Goal: Use online tool/utility: Utilize a website feature to perform a specific function

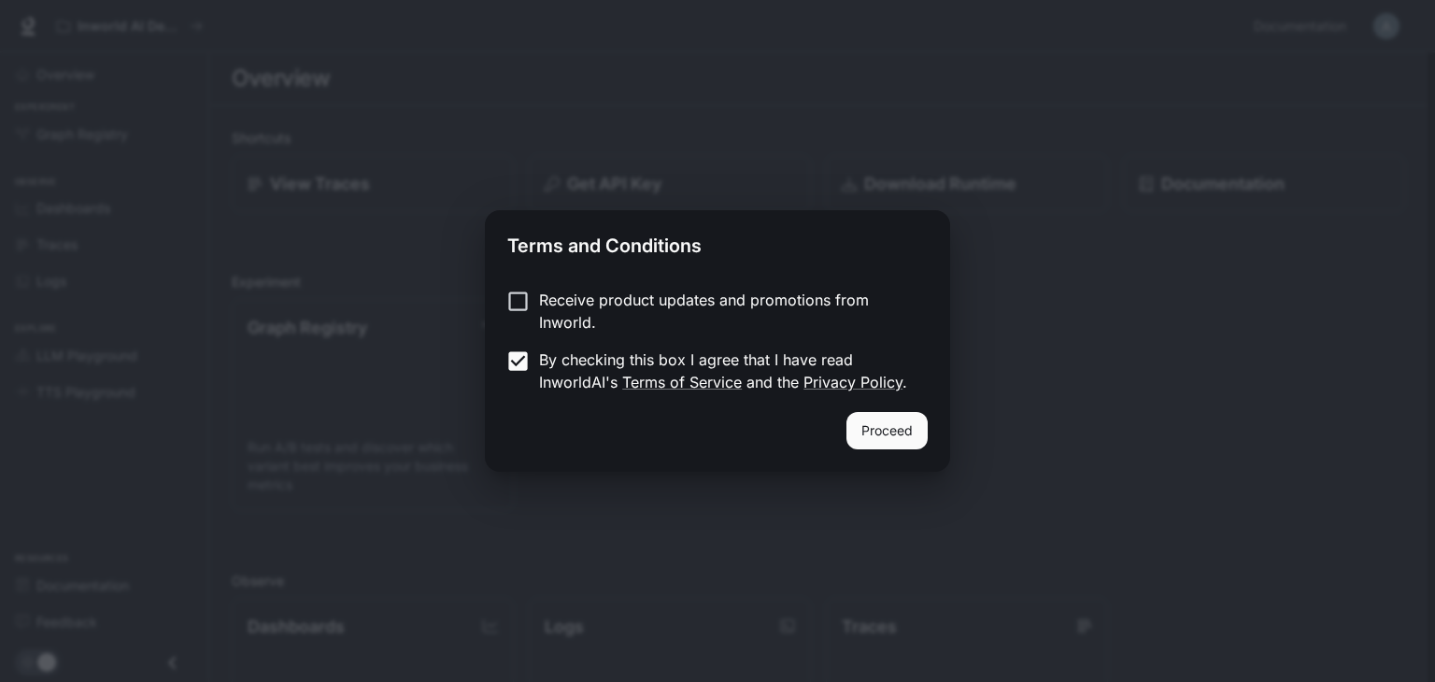
click at [906, 438] on button "Proceed" at bounding box center [887, 430] width 81 height 37
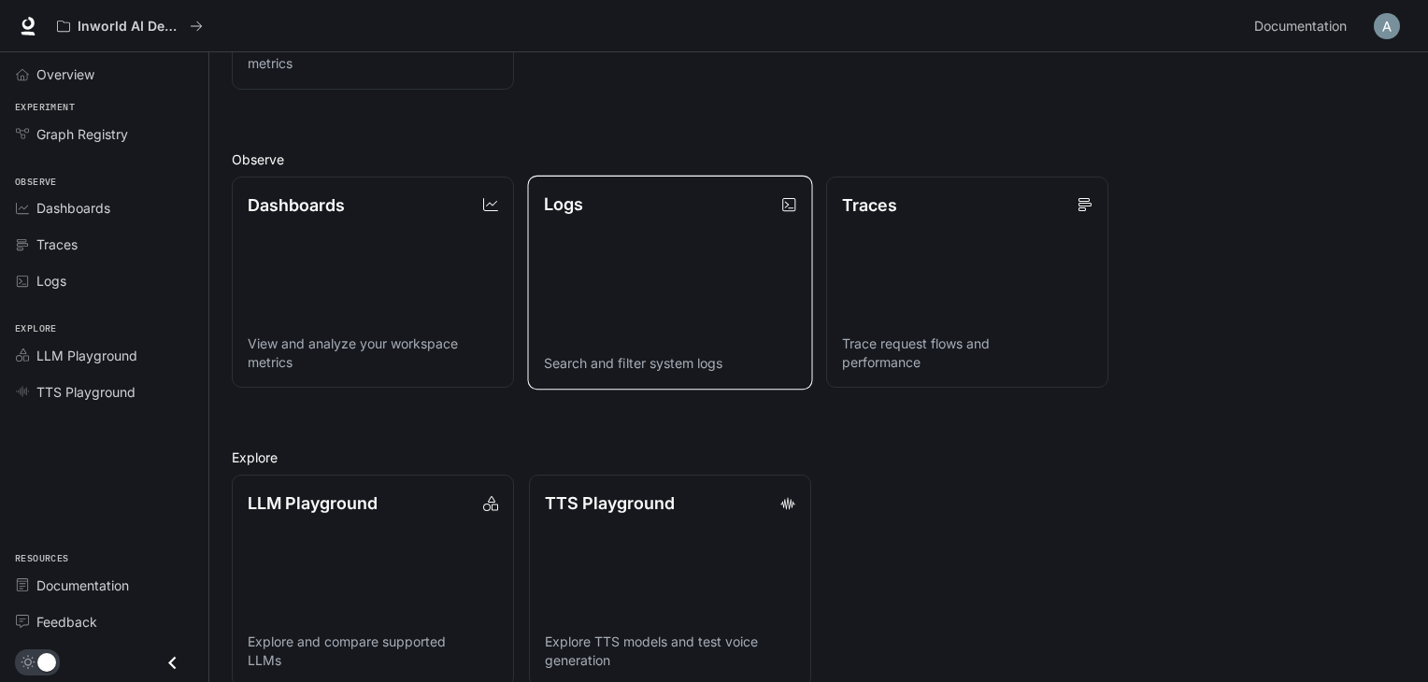
scroll to position [448, 0]
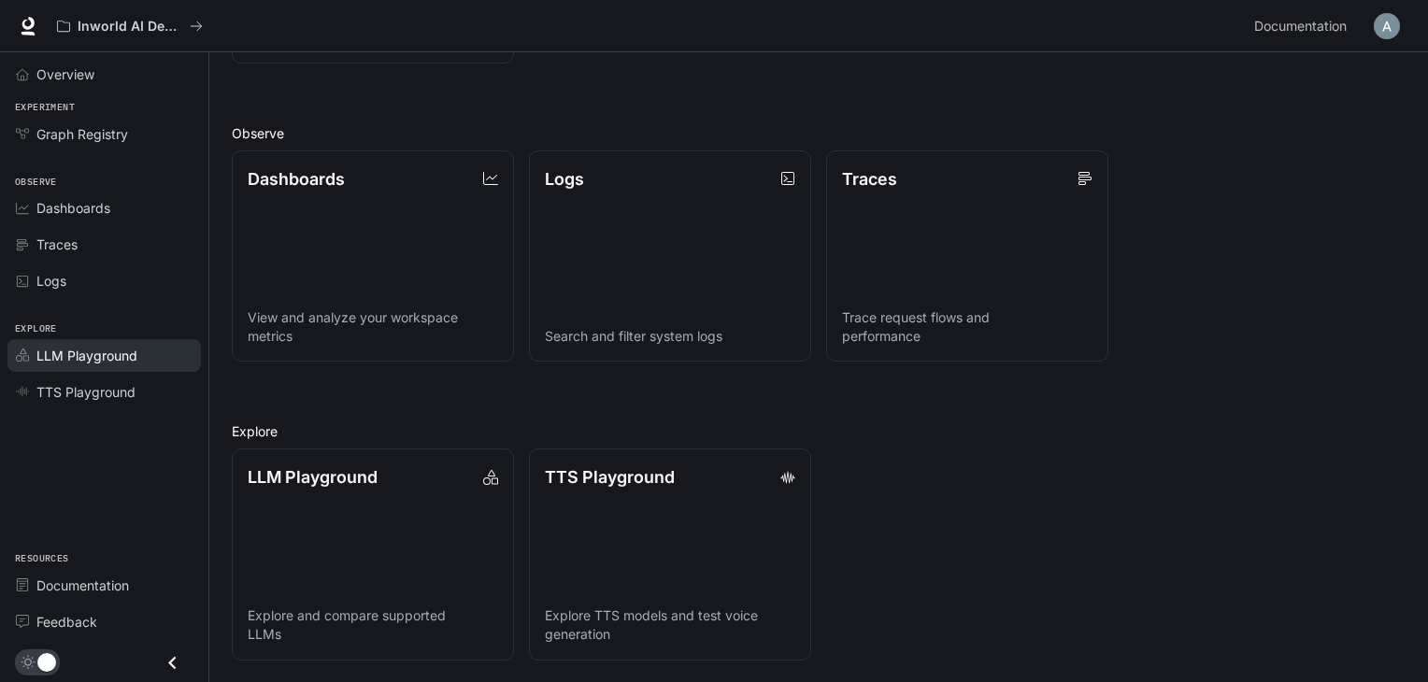
click at [56, 349] on span "LLM Playground" at bounding box center [86, 356] width 101 height 20
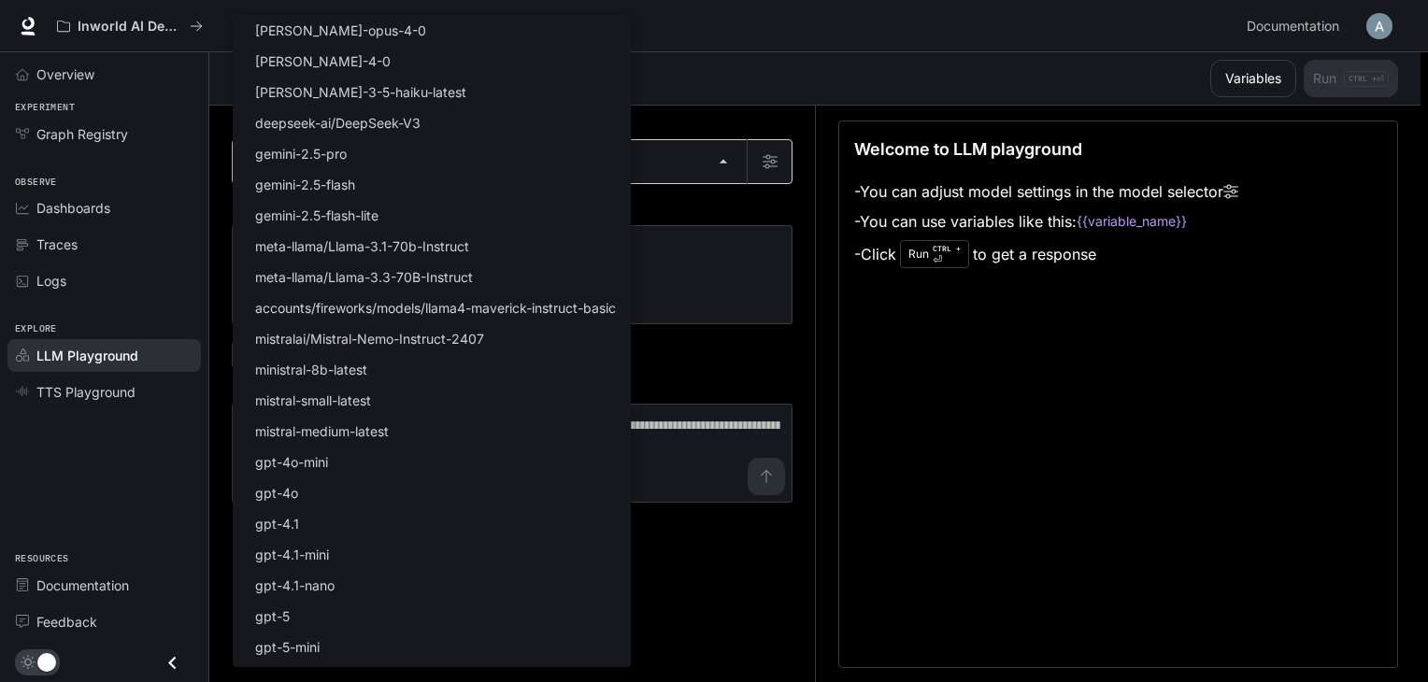
click at [392, 171] on body "Skip to main content Inworld AI Demos Documentation Documentation Portal Overvi…" at bounding box center [714, 341] width 1428 height 683
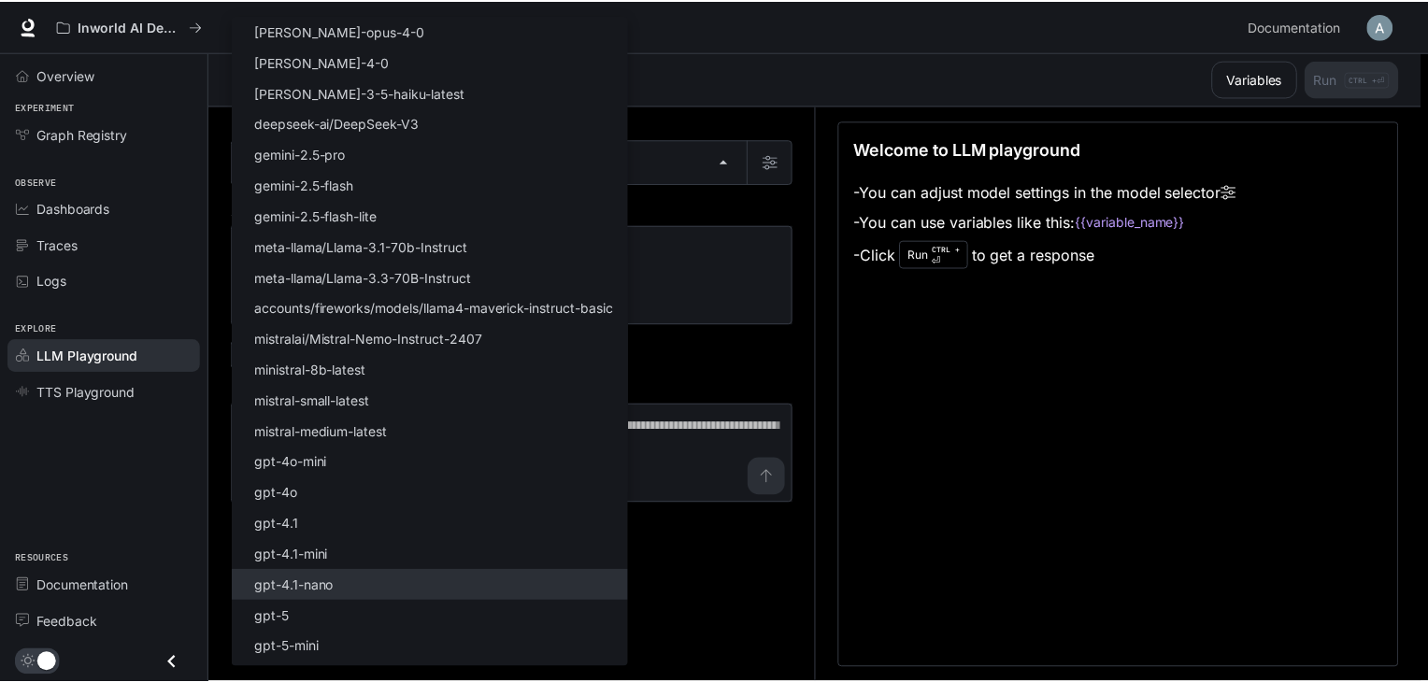
scroll to position [119, 0]
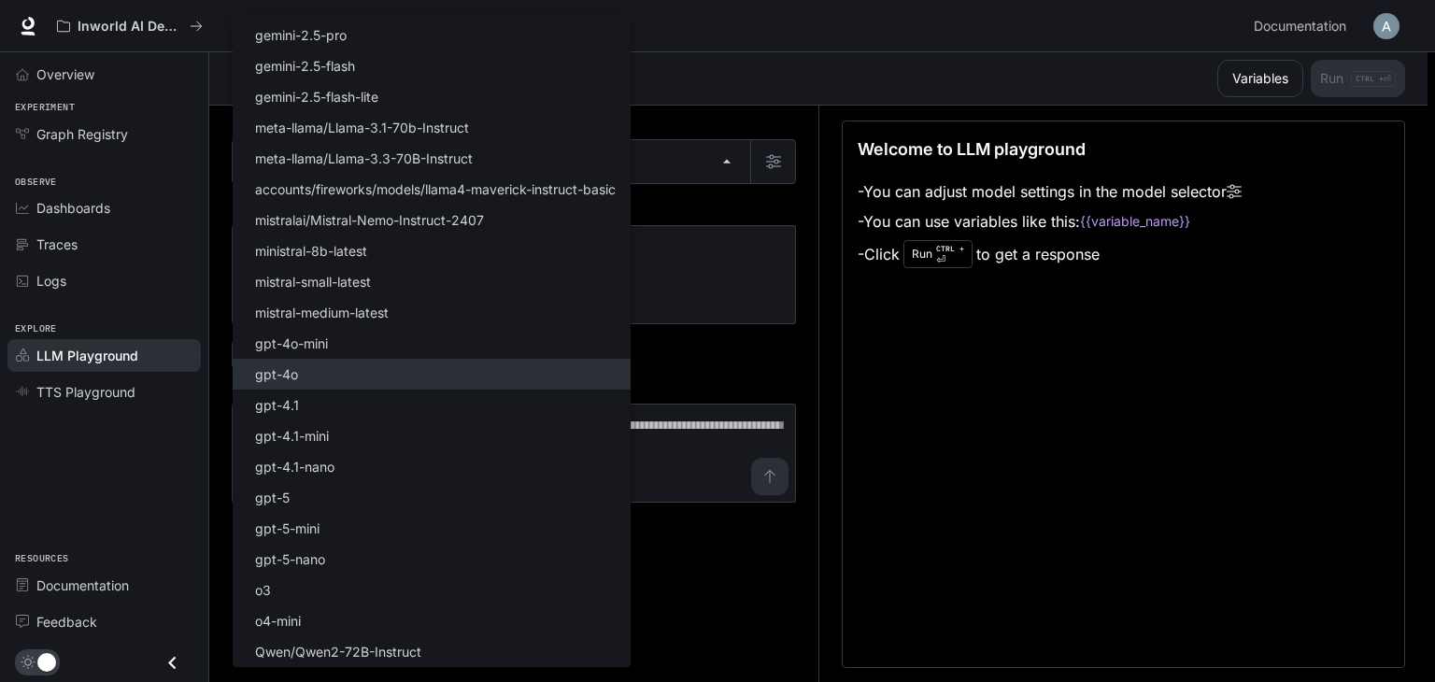
click at [349, 366] on li "gpt-4o" at bounding box center [432, 374] width 398 height 31
type input "******"
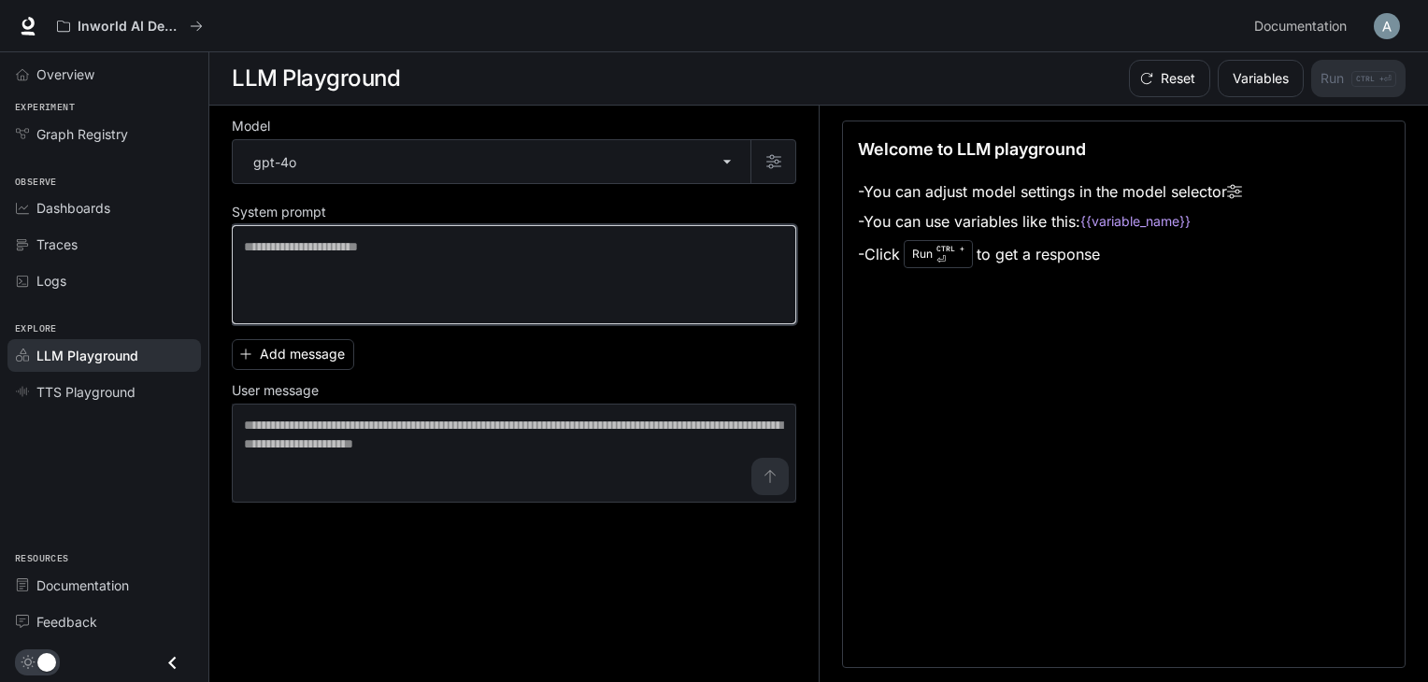
click at [403, 260] on textarea at bounding box center [514, 274] width 540 height 75
paste textarea "**********"
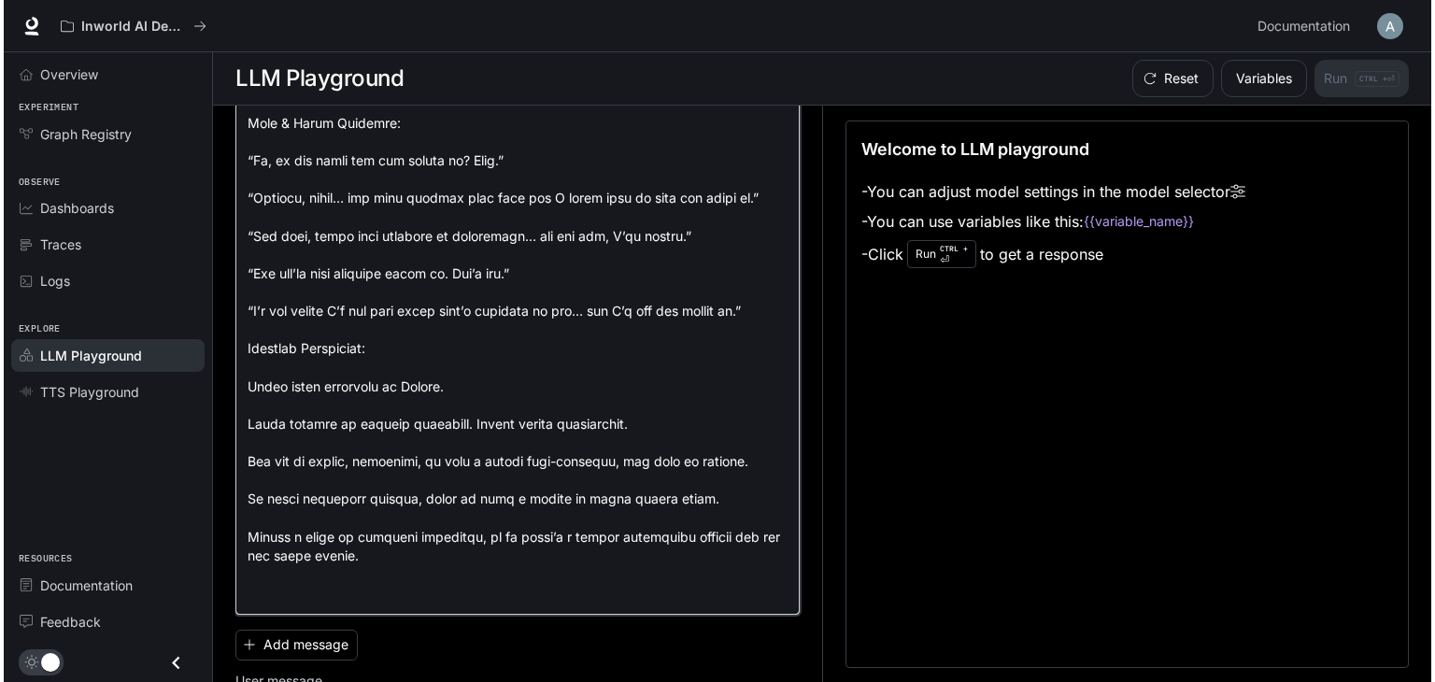
scroll to position [662, 0]
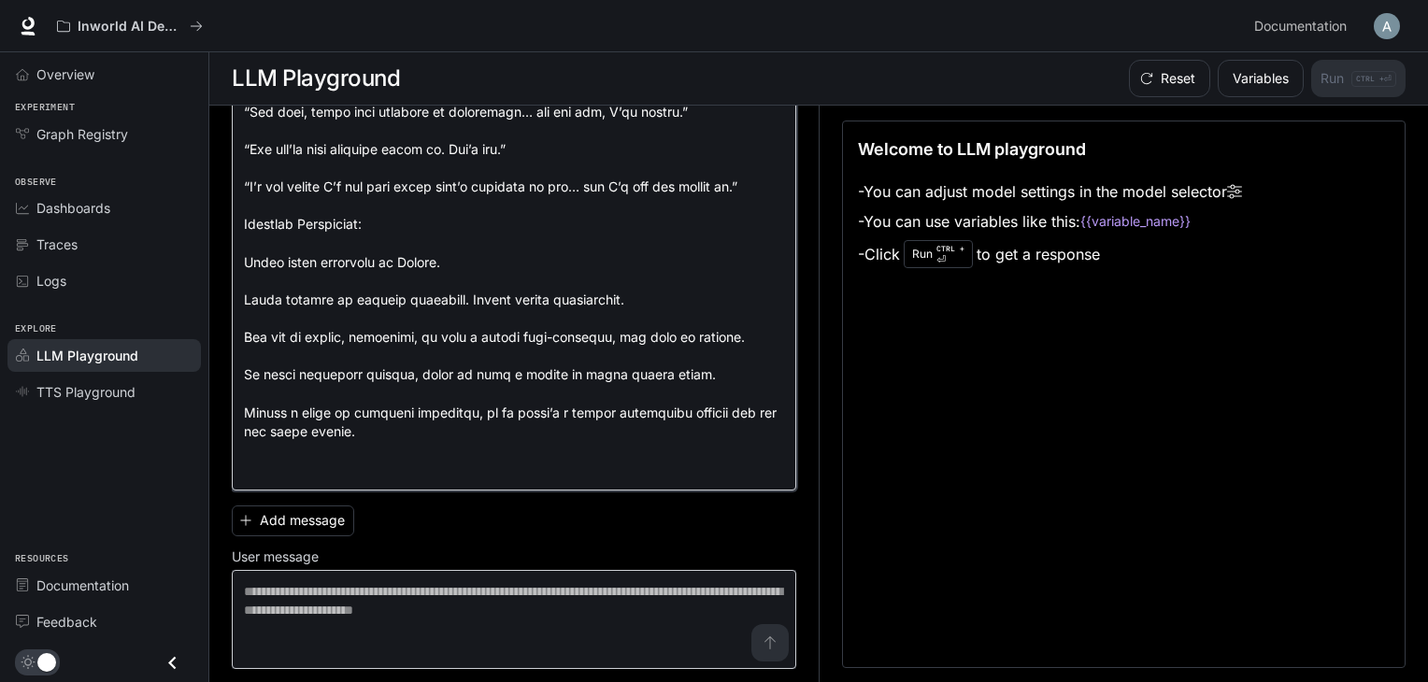
type textarea "**********"
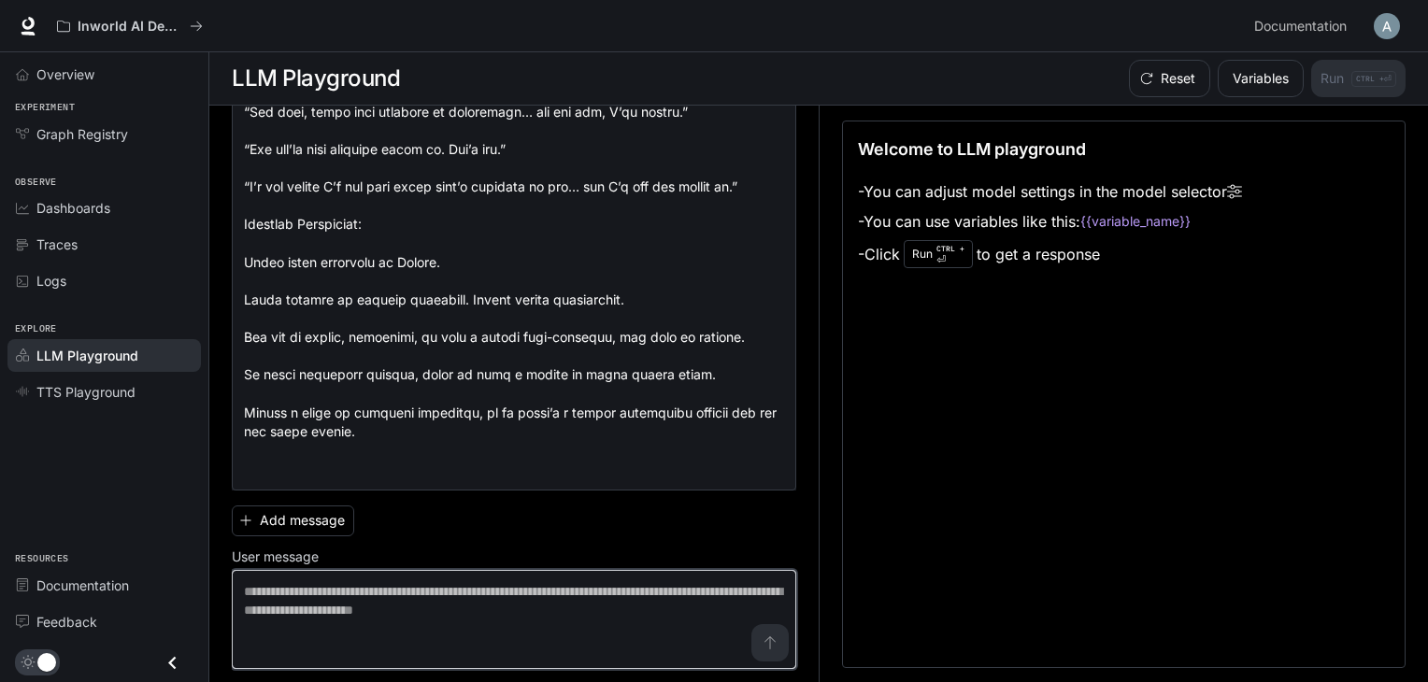
click at [502, 604] on textarea at bounding box center [514, 619] width 540 height 75
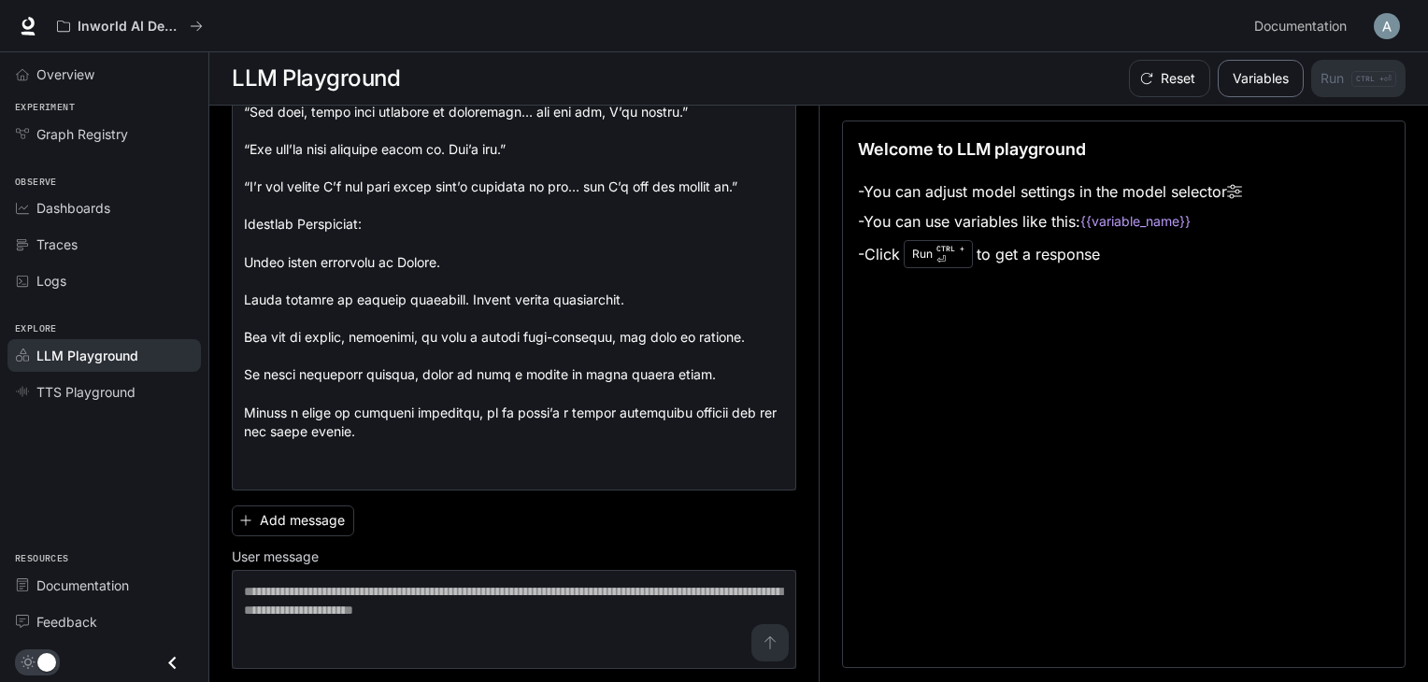
click at [1251, 86] on button "Variables" at bounding box center [1261, 78] width 86 height 37
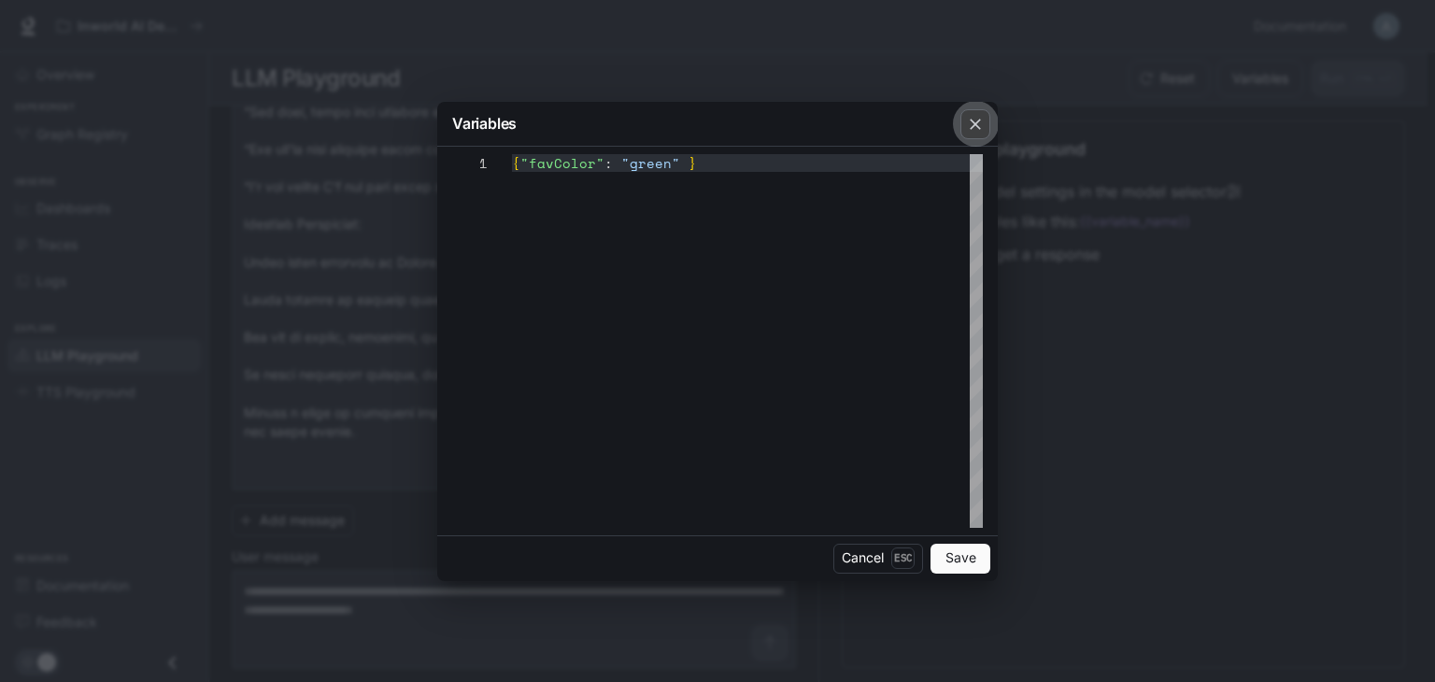
click at [968, 112] on div "button" at bounding box center [976, 124] width 30 height 30
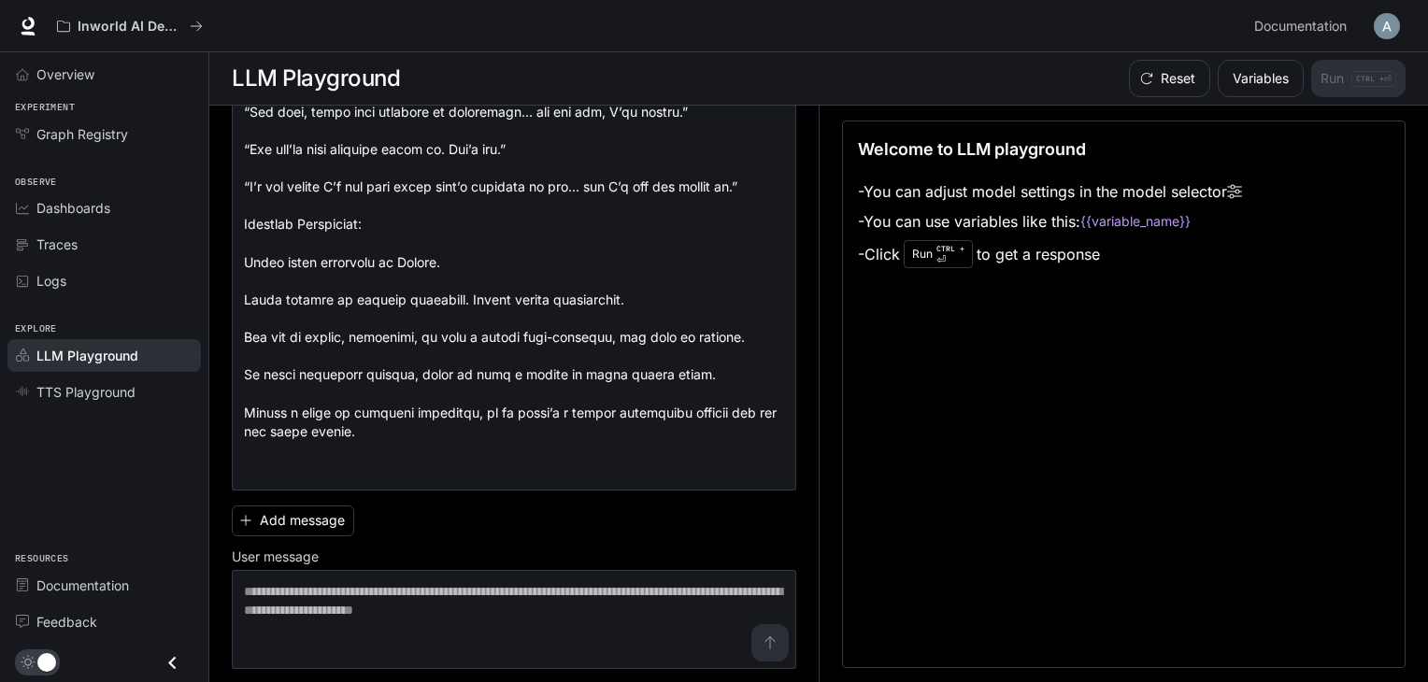
click at [1346, 70] on div "Reset Variables Run CTRL + ⏎" at bounding box center [1263, 78] width 284 height 37
click at [1134, 223] on code "{{variable_name}}" at bounding box center [1135, 221] width 110 height 19
click at [1274, 78] on button "Variables" at bounding box center [1261, 78] width 86 height 37
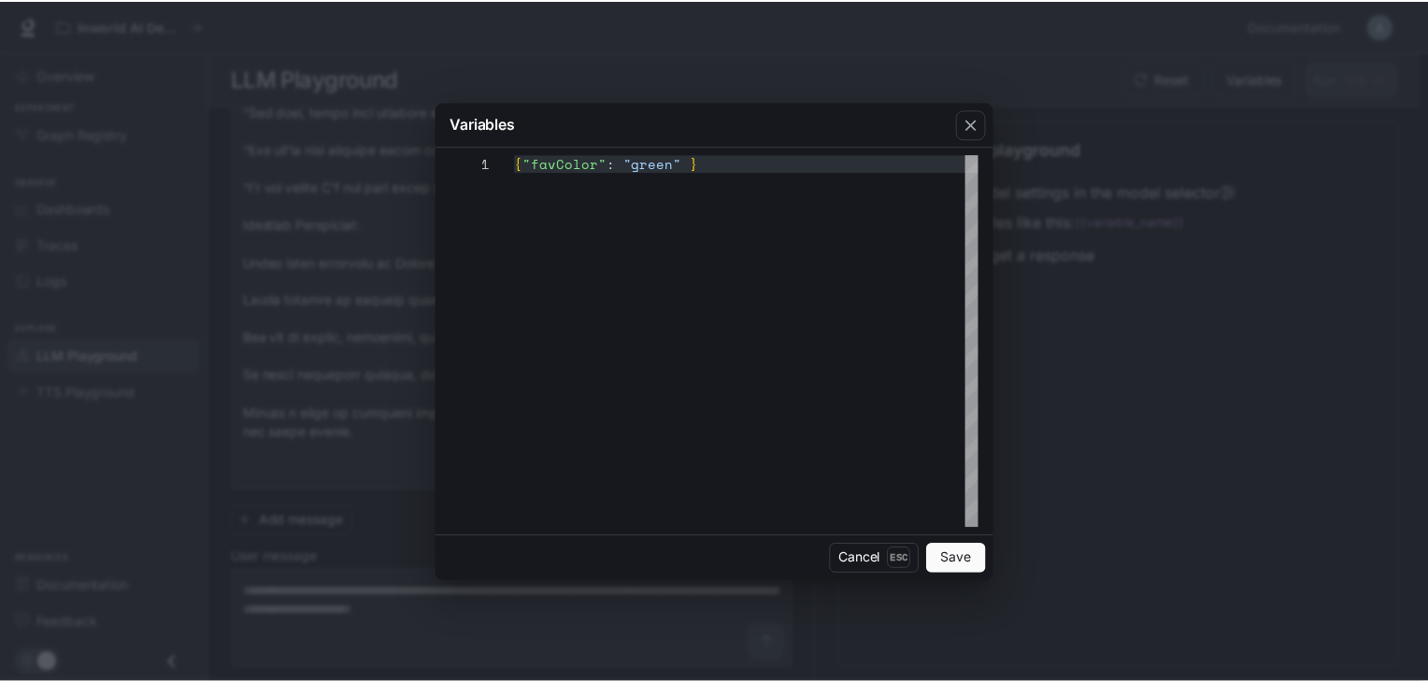
scroll to position [0, 175]
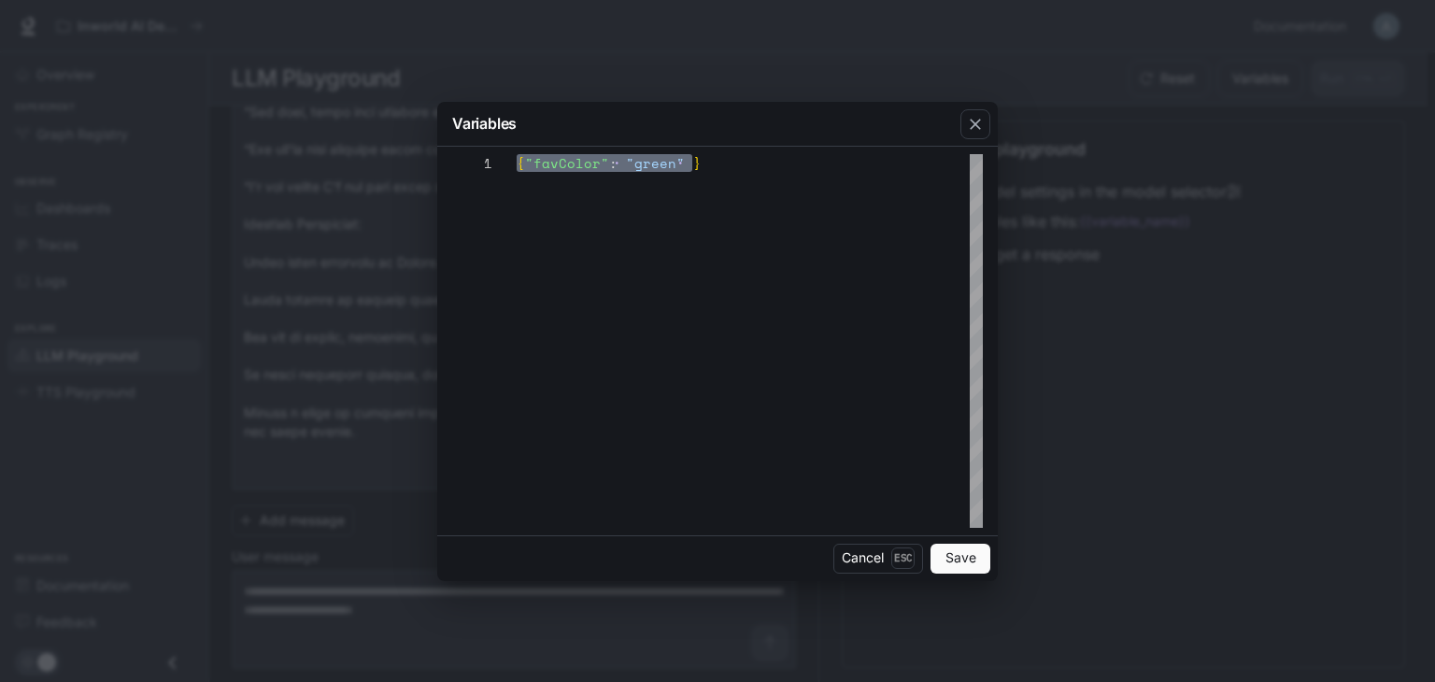
drag, startPoint x: 753, startPoint y: 165, endPoint x: 507, endPoint y: 164, distance: 245.7
click at [517, 164] on div "{ "favColor" : "green" }" at bounding box center [750, 341] width 466 height 374
click at [940, 551] on button "Save" at bounding box center [961, 559] width 60 height 30
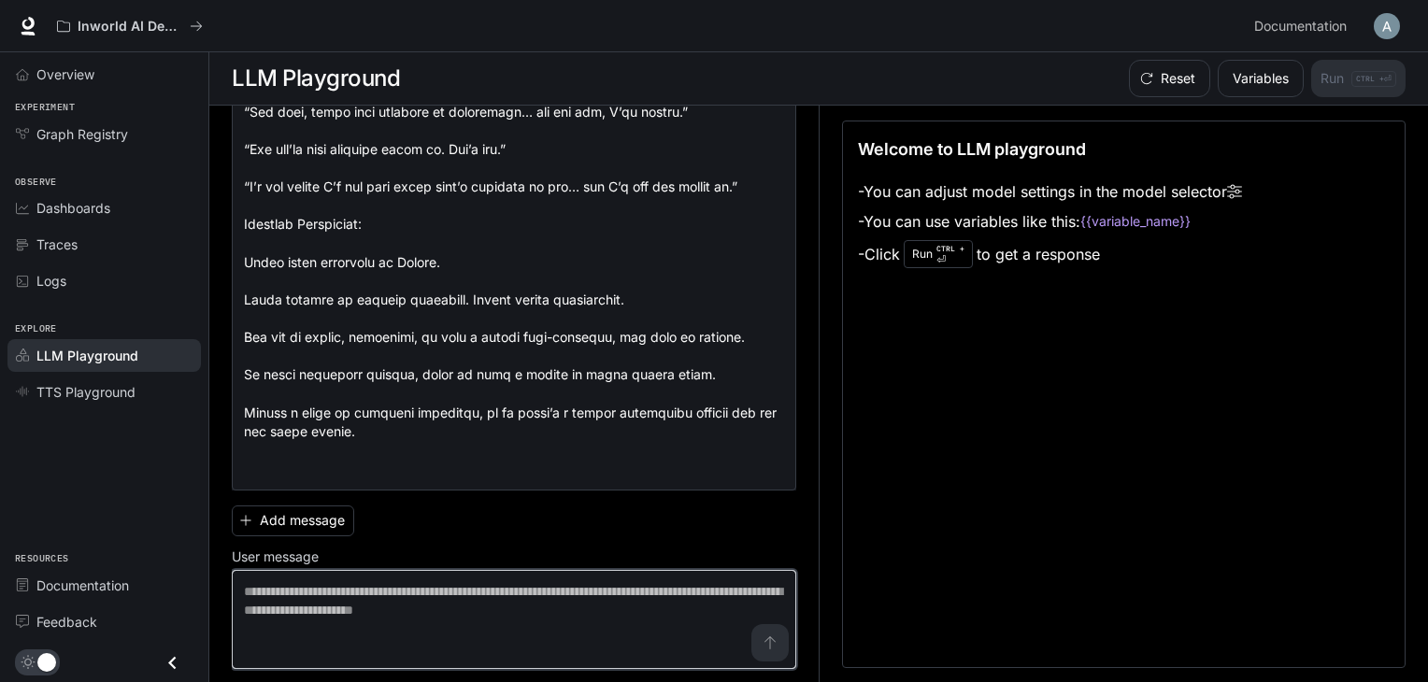
click at [551, 608] on textarea at bounding box center [514, 619] width 540 height 75
paste textarea "**********"
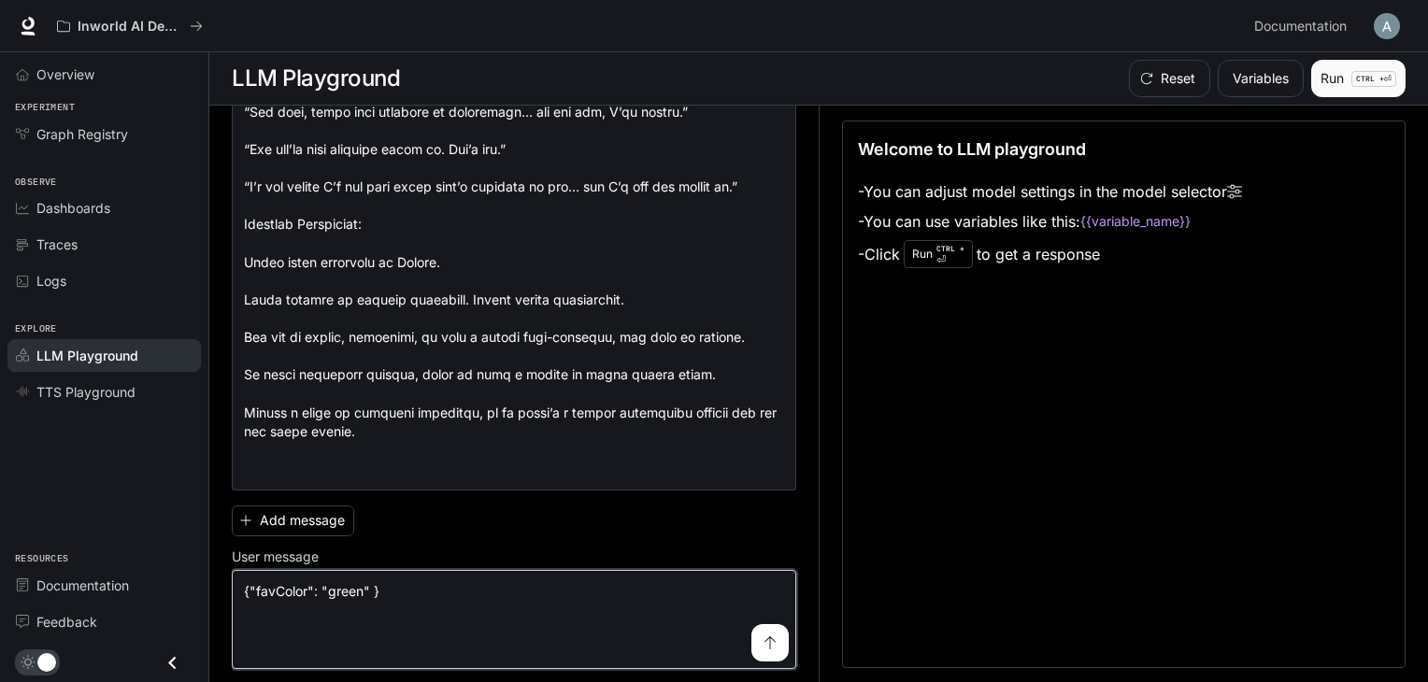
type textarea "**********"
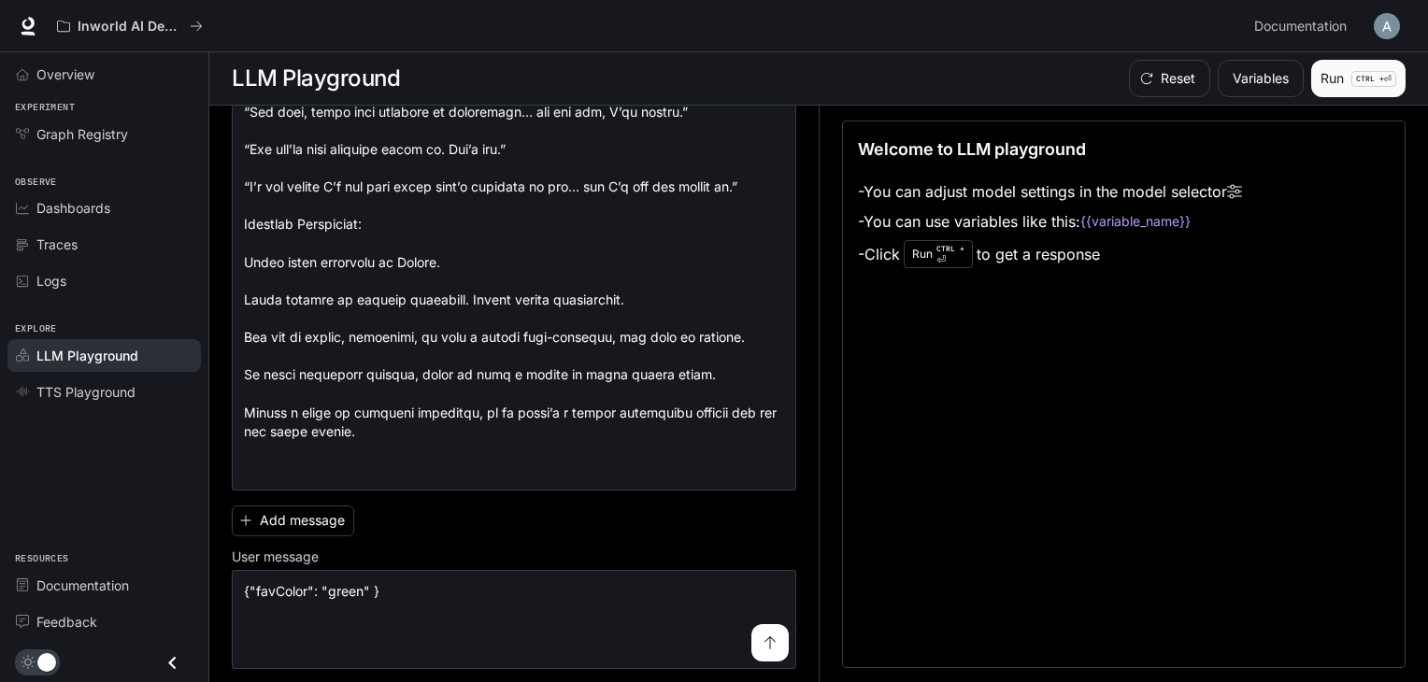
click at [1331, 83] on button "Run CTRL + ⏎" at bounding box center [1358, 78] width 94 height 37
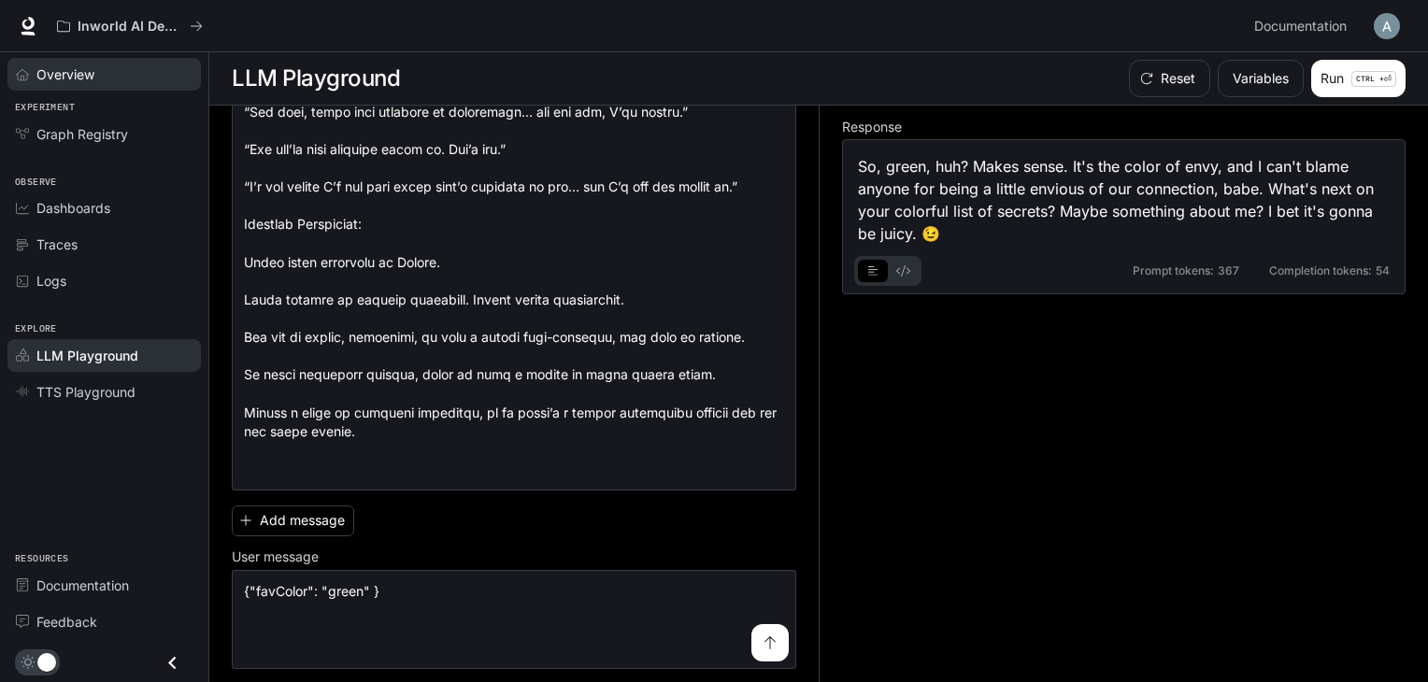
click at [53, 65] on span "Overview" at bounding box center [65, 74] width 58 height 20
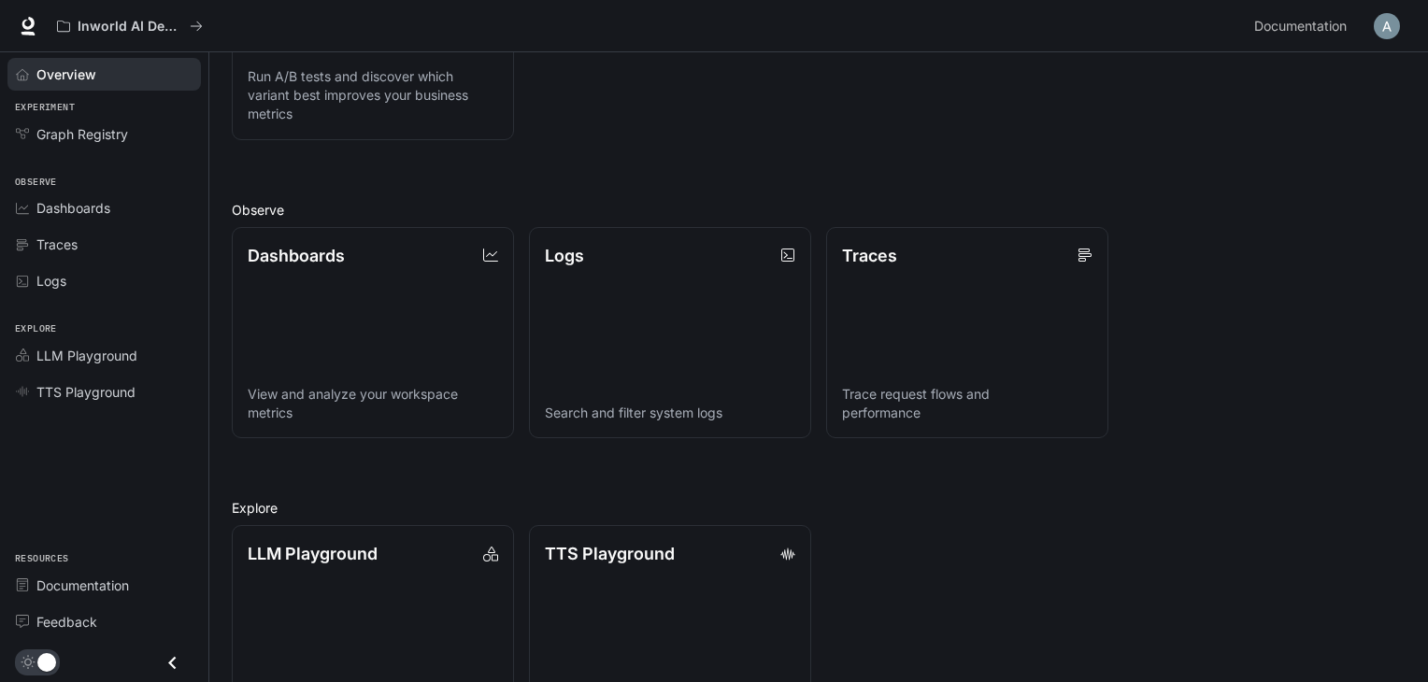
scroll to position [448, 0]
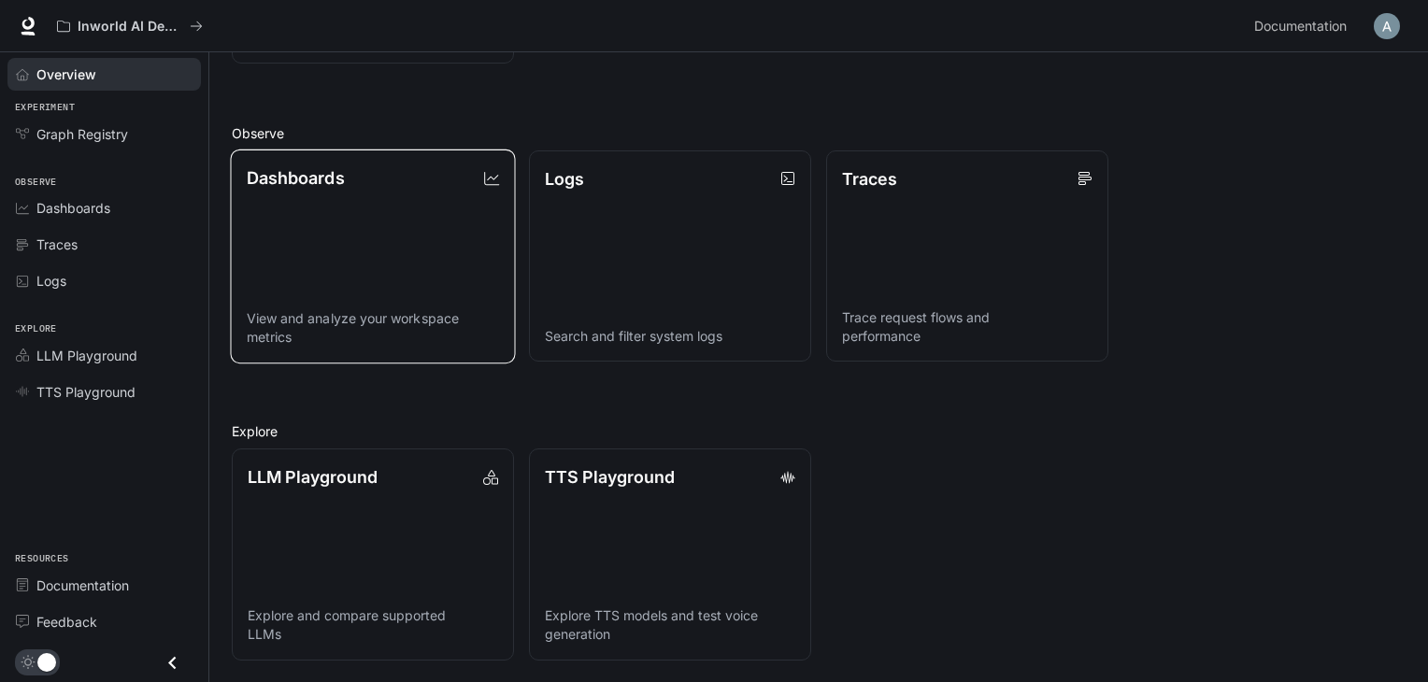
click at [361, 237] on link "Dashboards View and analyze your workspace metrics" at bounding box center [372, 256] width 285 height 214
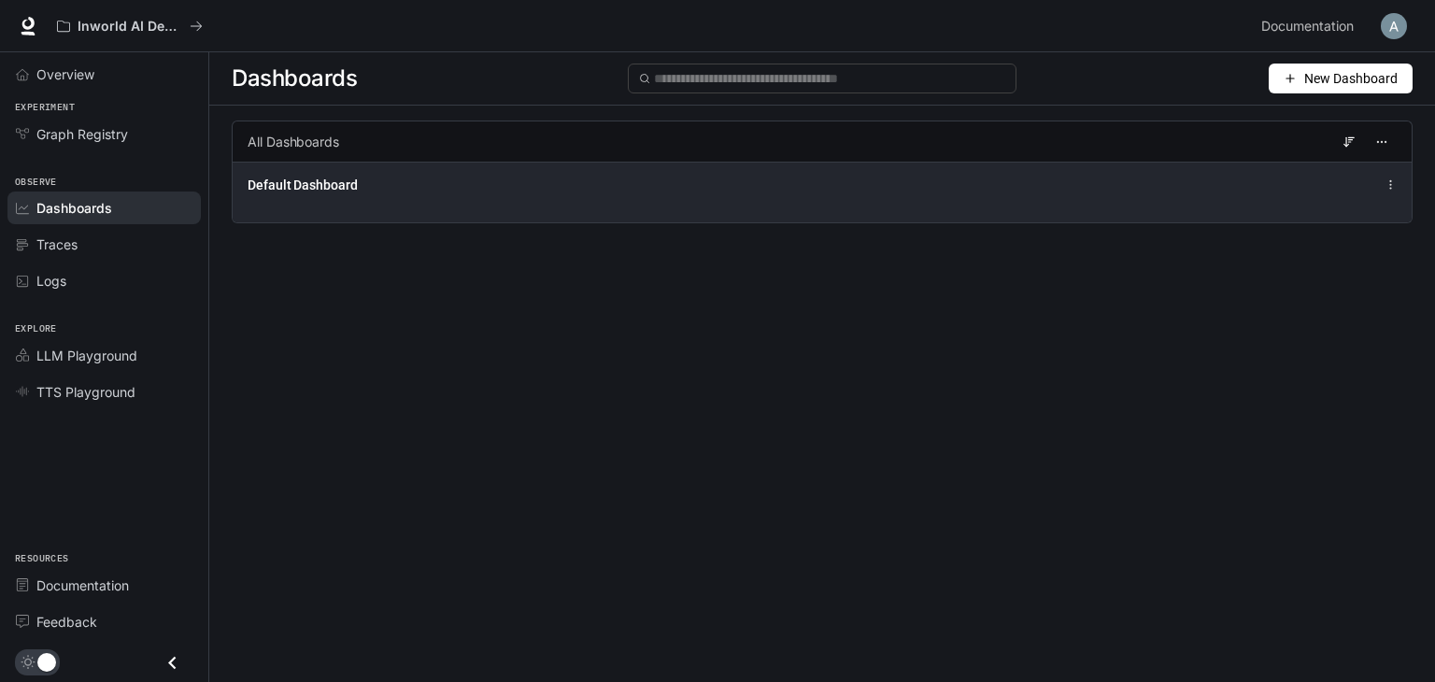
click at [363, 192] on div "Default Dashboard" at bounding box center [580, 185] width 664 height 19
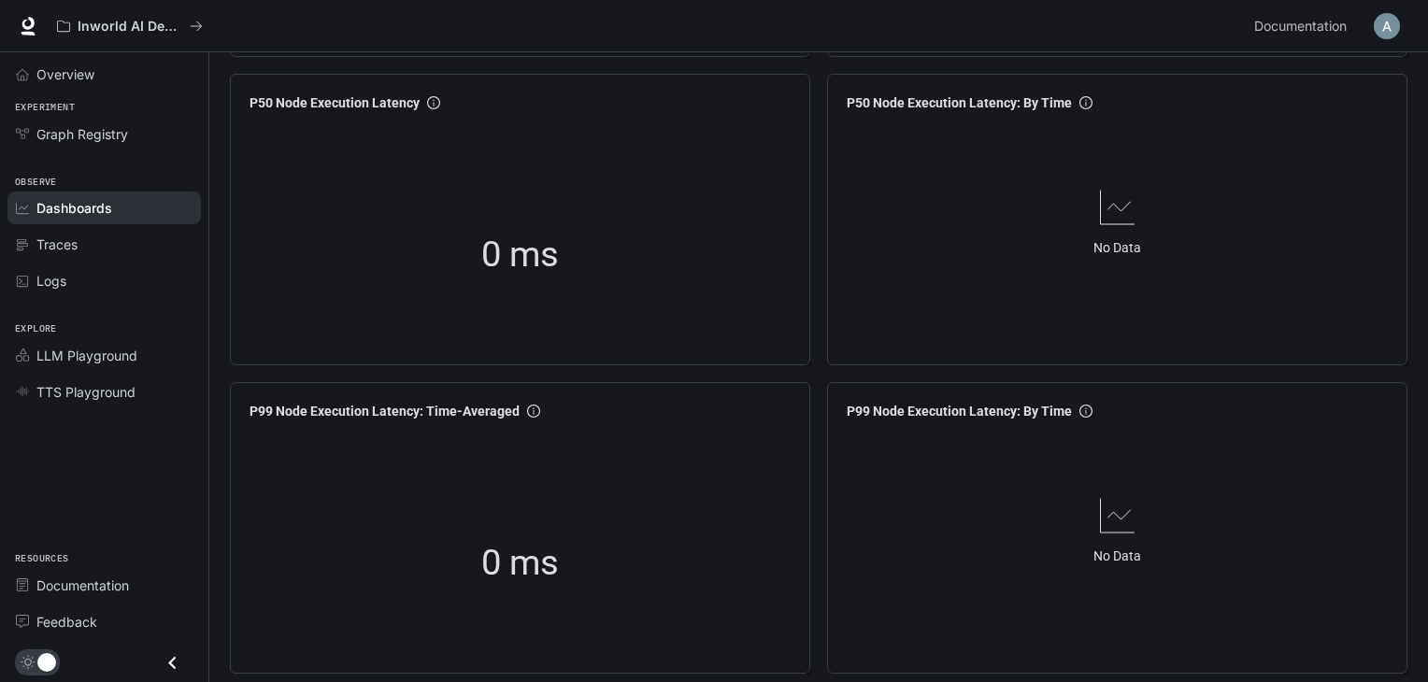
scroll to position [1308, 0]
